Goal: Task Accomplishment & Management: Use online tool/utility

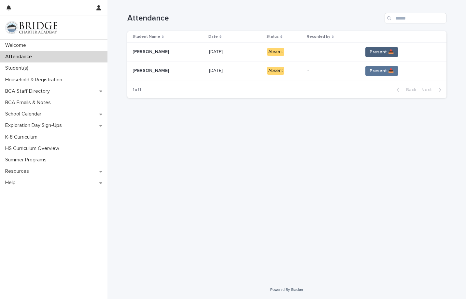
click at [371, 55] on button "Present 📥" at bounding box center [382, 52] width 33 height 10
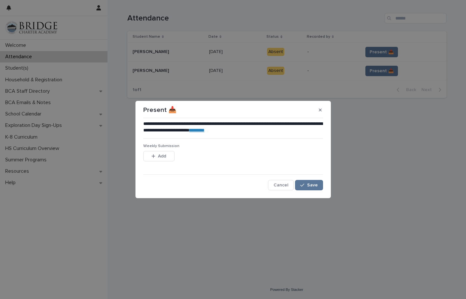
click at [205, 130] on link "********" at bounding box center [197, 130] width 15 height 5
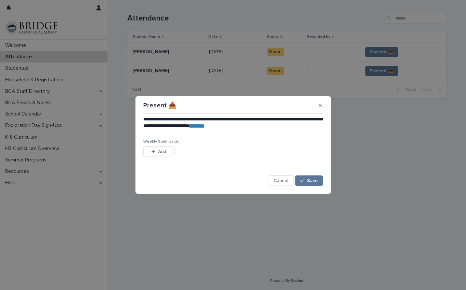
click at [283, 186] on div "**********" at bounding box center [233, 151] width 183 height 73
click at [283, 183] on button "Cancel" at bounding box center [281, 181] width 26 height 10
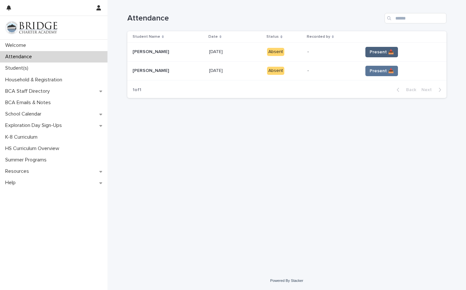
click at [374, 55] on span "Present 📥" at bounding box center [382, 52] width 24 height 7
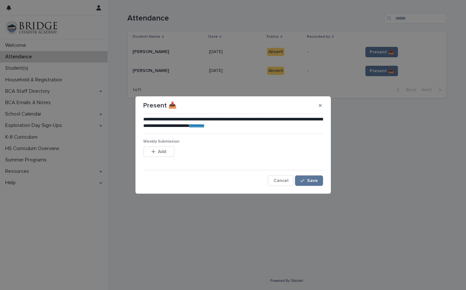
click at [161, 157] on div "Add" at bounding box center [158, 153] width 31 height 13
click at [153, 151] on icon "button" at bounding box center [153, 152] width 4 height 4
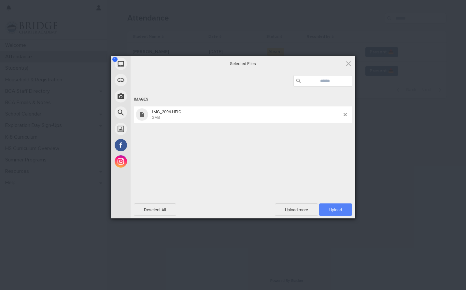
click at [336, 209] on span "Upload 1" at bounding box center [335, 210] width 13 height 5
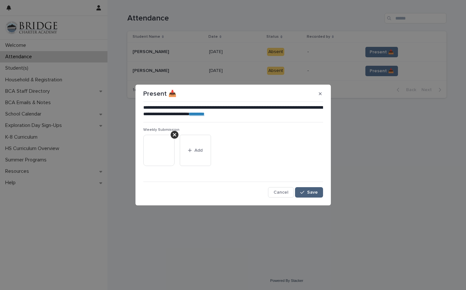
click at [313, 194] on span "Save" at bounding box center [312, 192] width 11 height 5
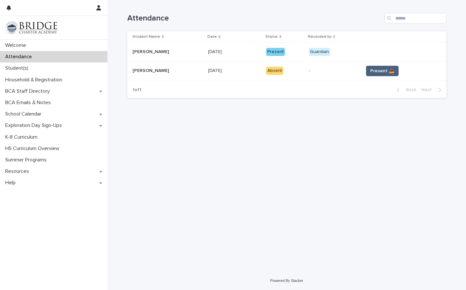
click at [373, 70] on span "Present 📥" at bounding box center [382, 71] width 24 height 7
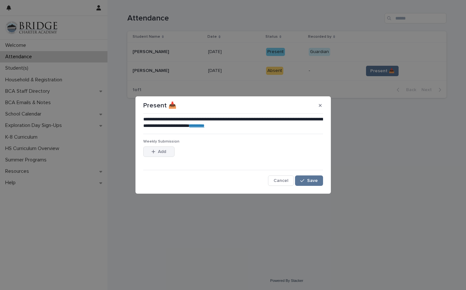
click at [167, 153] on button "Add" at bounding box center [158, 152] width 31 height 10
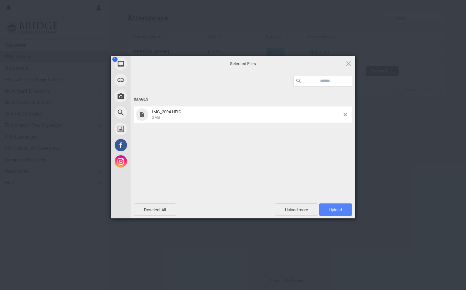
click at [330, 211] on span "Upload 1" at bounding box center [335, 210] width 13 height 5
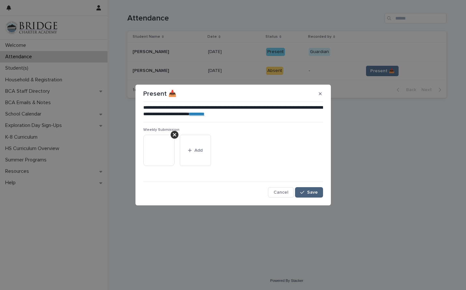
click at [317, 192] on span "Save" at bounding box center [312, 192] width 11 height 5
